Goal: Transaction & Acquisition: Download file/media

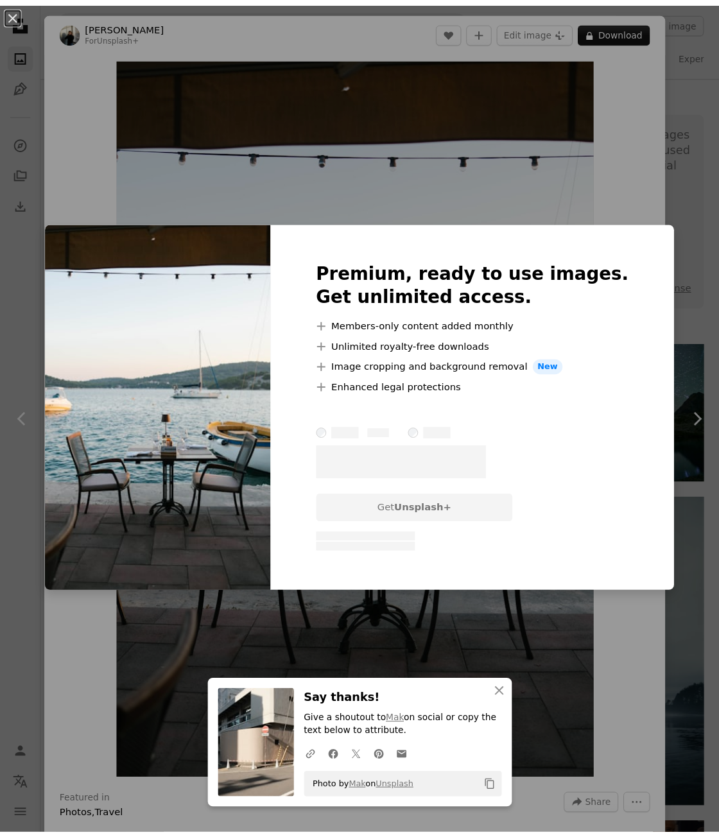
scroll to position [1027, 0]
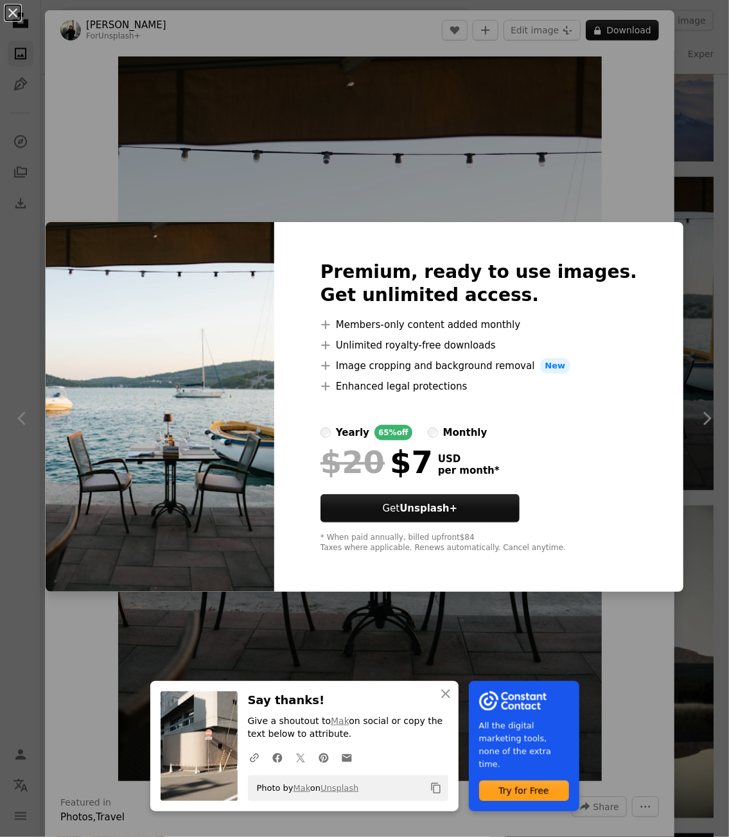
click at [388, 175] on div "An X shape An X shape Close Say thanks! Give a shoutout to Mak on social or cop…" at bounding box center [364, 418] width 729 height 837
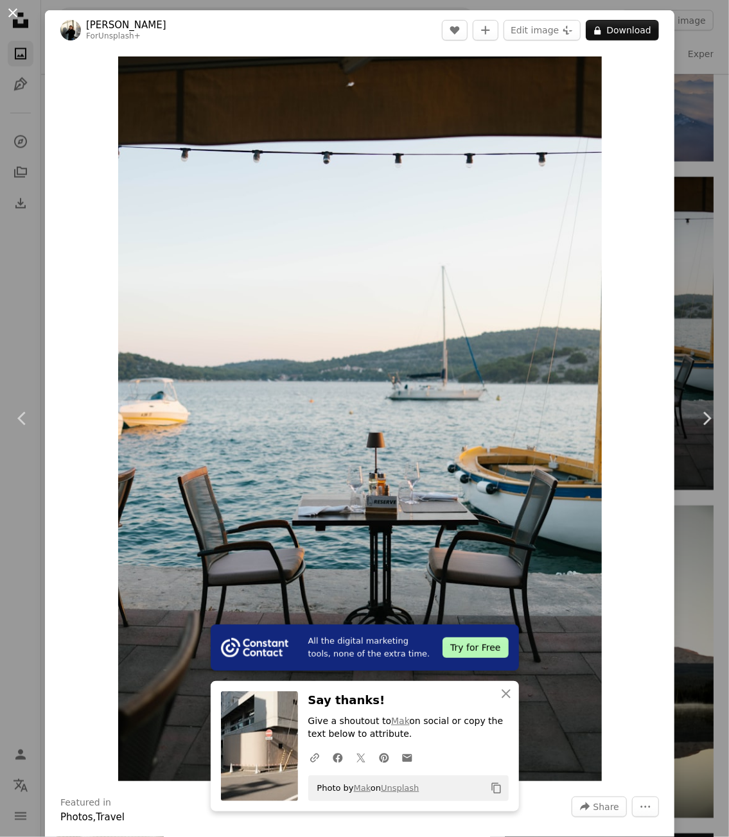
click at [18, 16] on button "An X shape" at bounding box center [12, 12] width 15 height 15
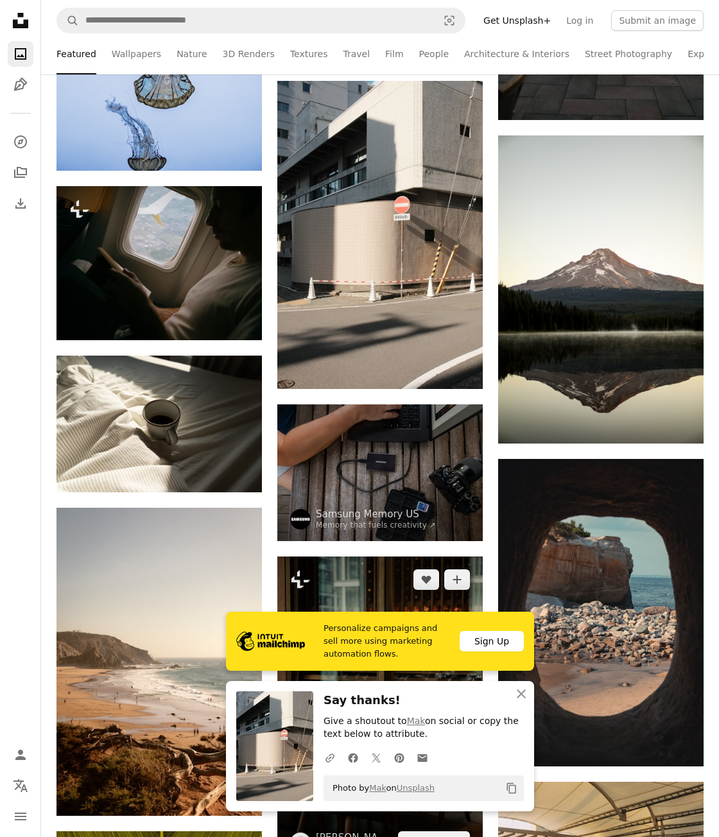
scroll to position [1541, 0]
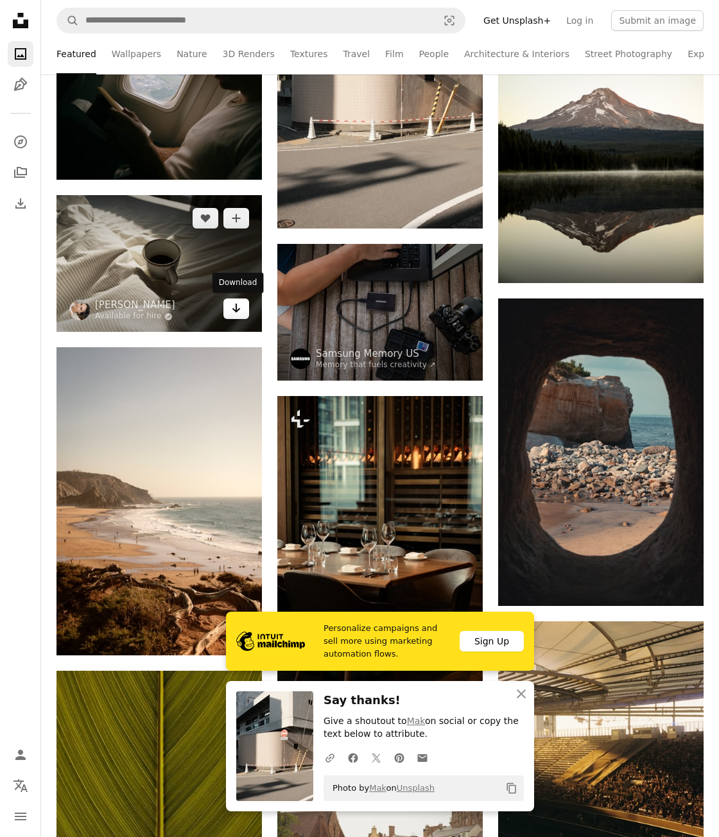
click at [239, 307] on icon "Arrow pointing down" at bounding box center [236, 308] width 10 height 15
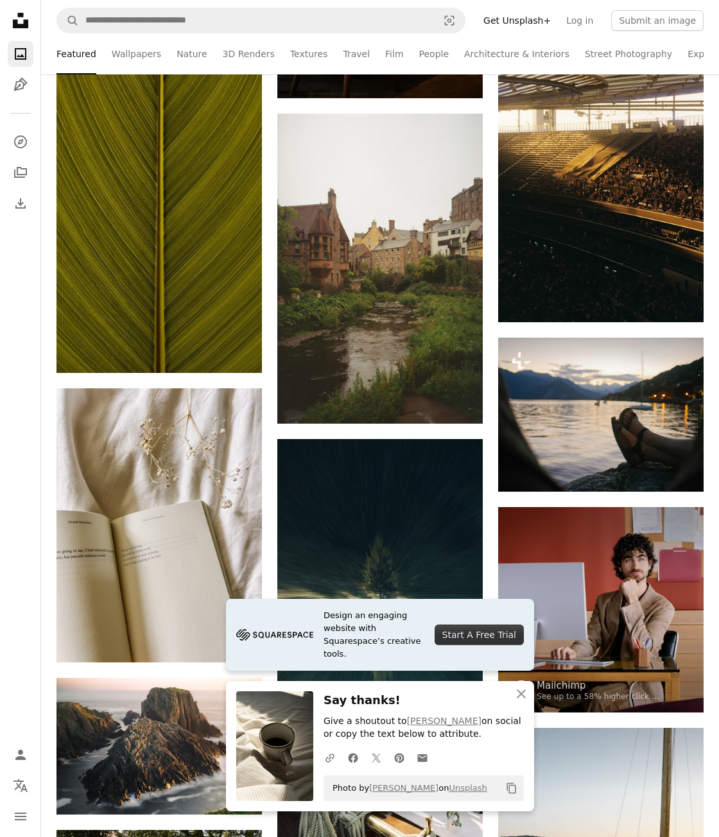
scroll to position [2183, 0]
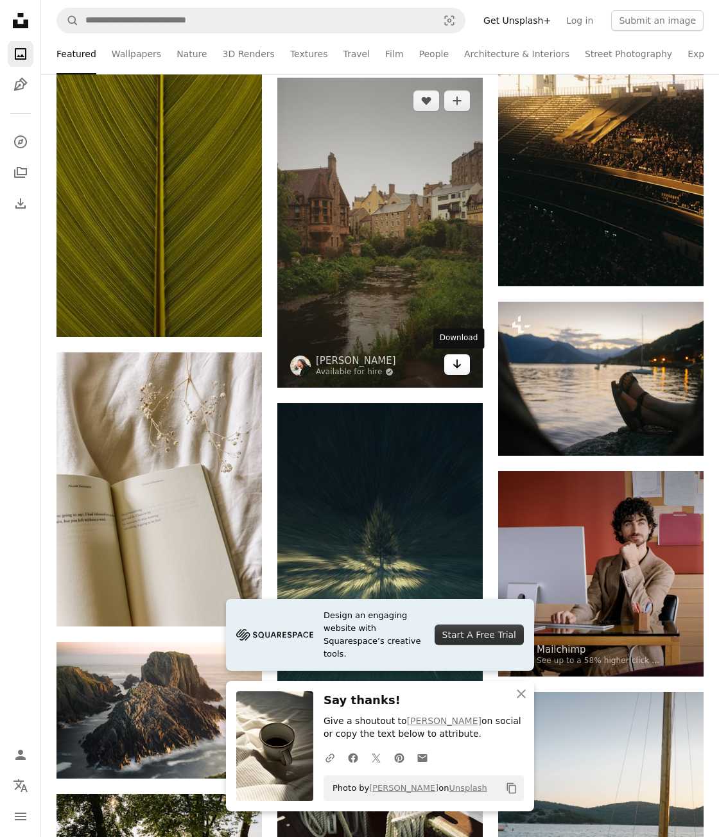
click at [455, 365] on icon "Download" at bounding box center [457, 364] width 8 height 9
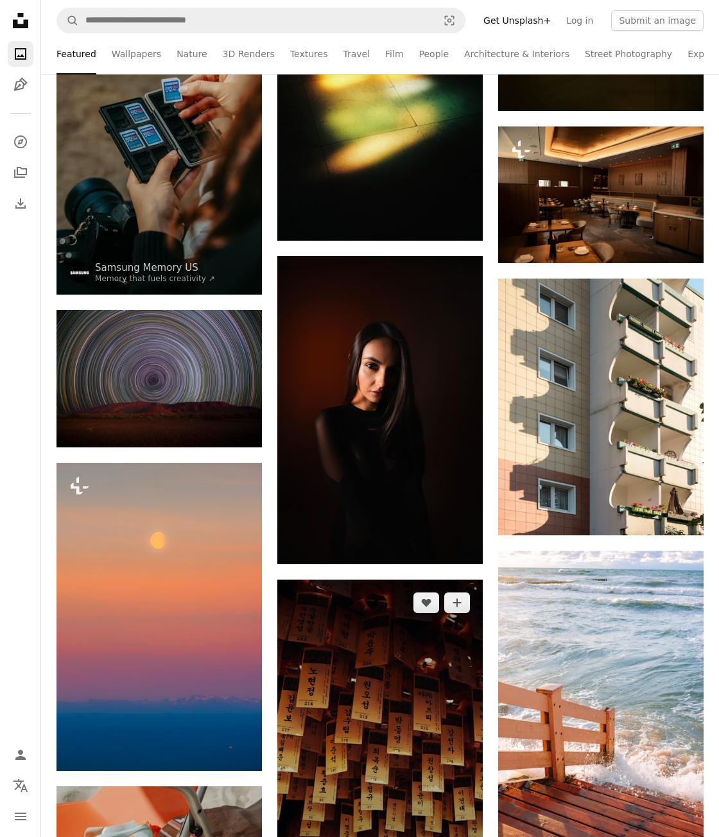
scroll to position [3724, 0]
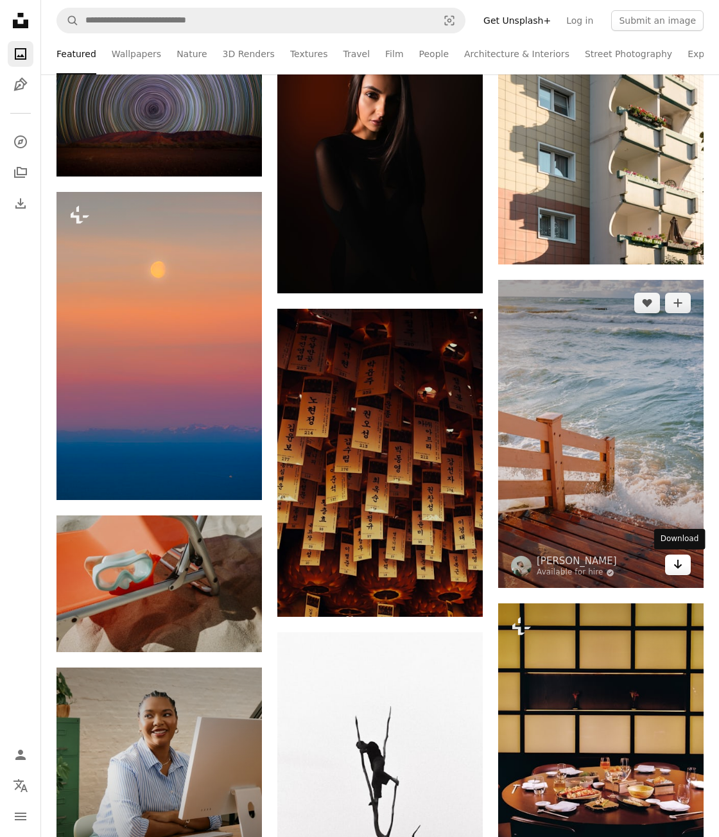
click at [679, 561] on icon "Arrow pointing down" at bounding box center [678, 564] width 10 height 15
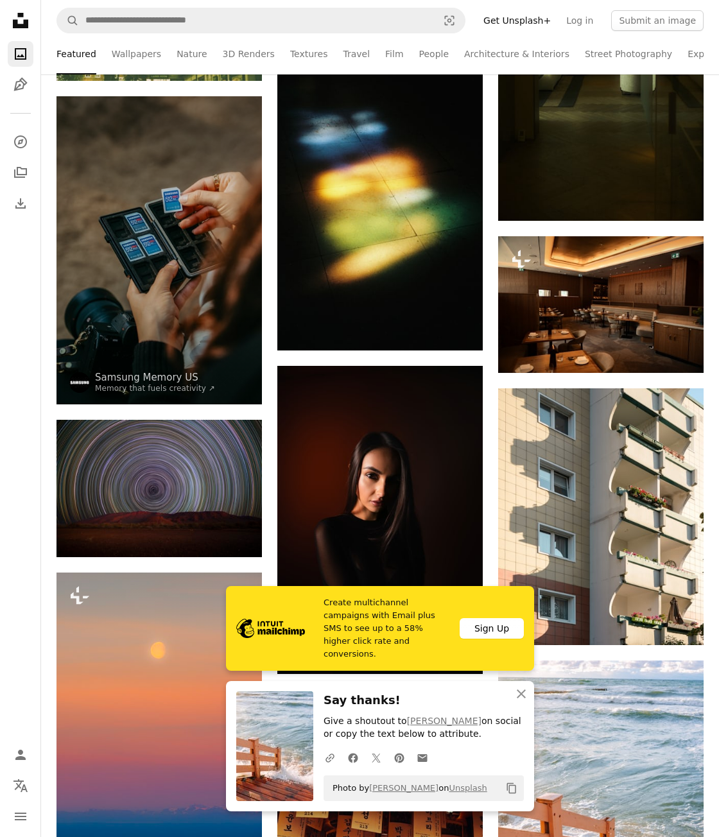
scroll to position [3339, 0]
